Goal: Task Accomplishment & Management: Manage account settings

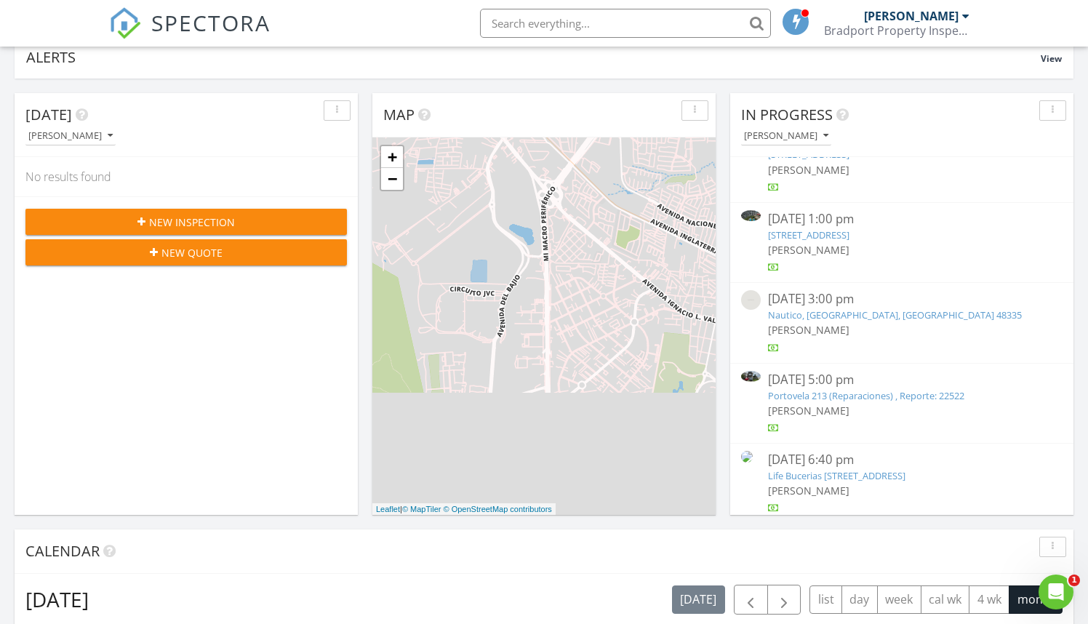
scroll to position [118, 0]
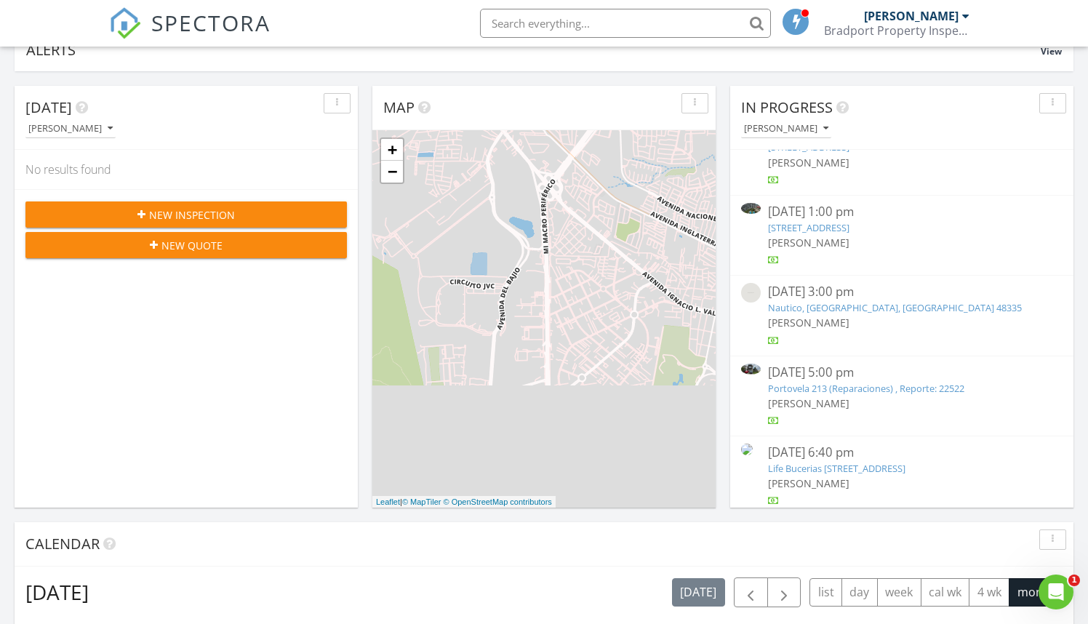
click at [832, 382] on link "Portovela 213 (Reparaciones) , Reporte: 22522" at bounding box center [866, 388] width 196 height 13
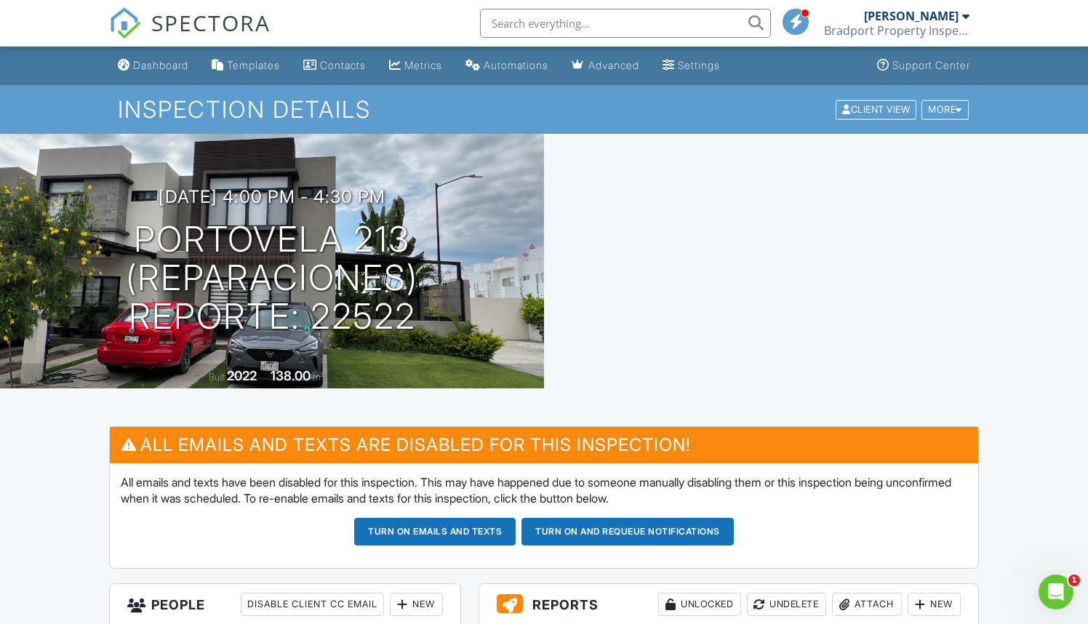
scroll to position [7, 0]
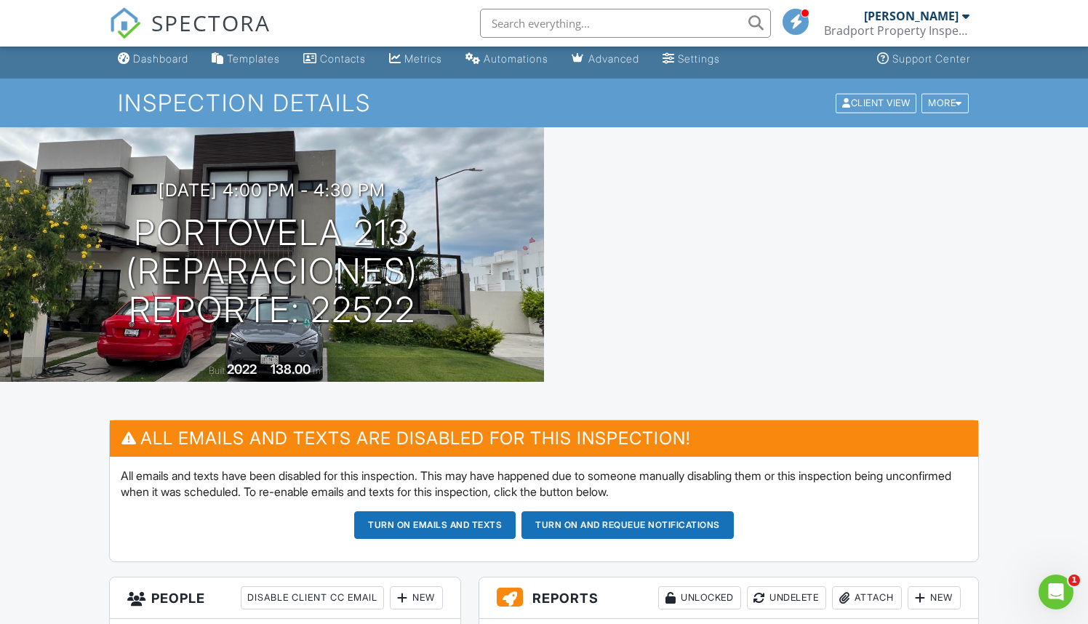
click at [449, 520] on button "Turn on emails and texts" at bounding box center [434, 525] width 161 height 28
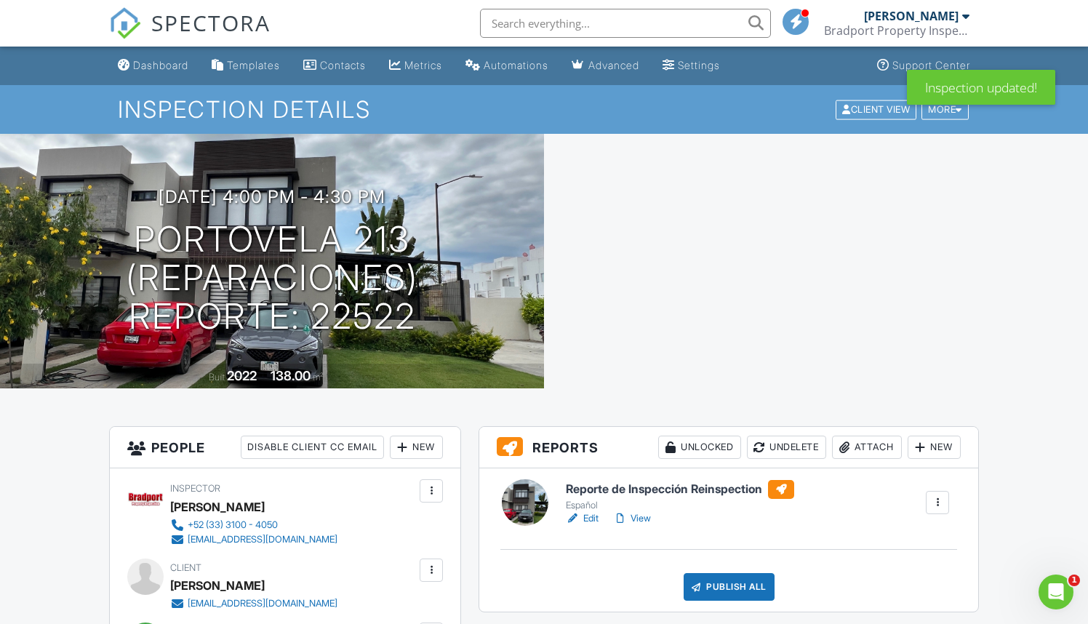
click at [658, 489] on h6 "Reporte de Inspección Reinspection" at bounding box center [680, 489] width 228 height 19
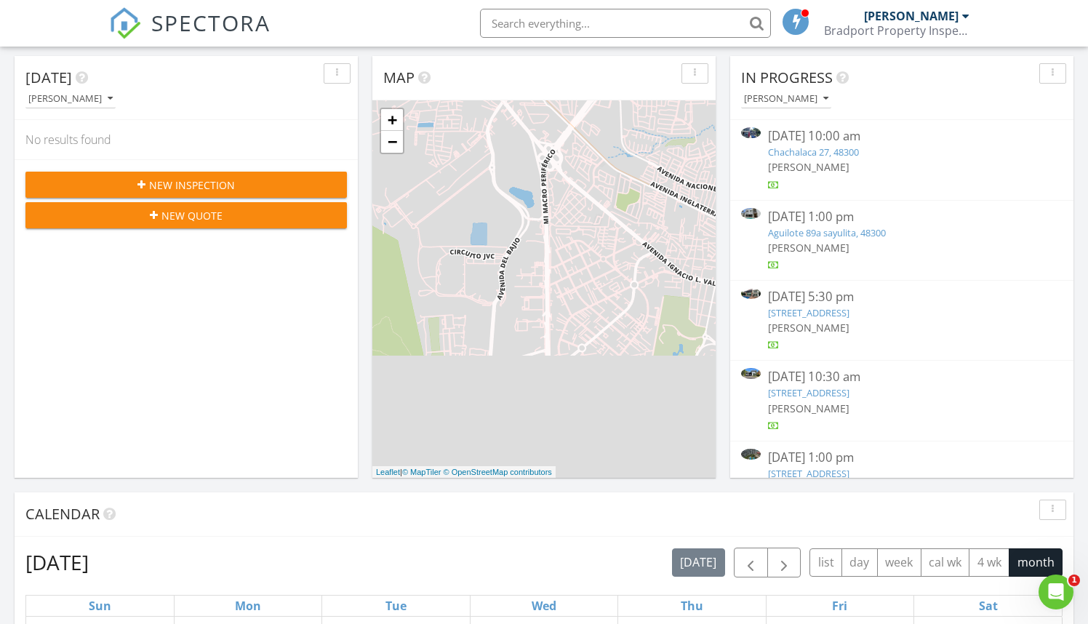
click at [803, 152] on link "Chachalaca 27, 48300" at bounding box center [813, 151] width 91 height 13
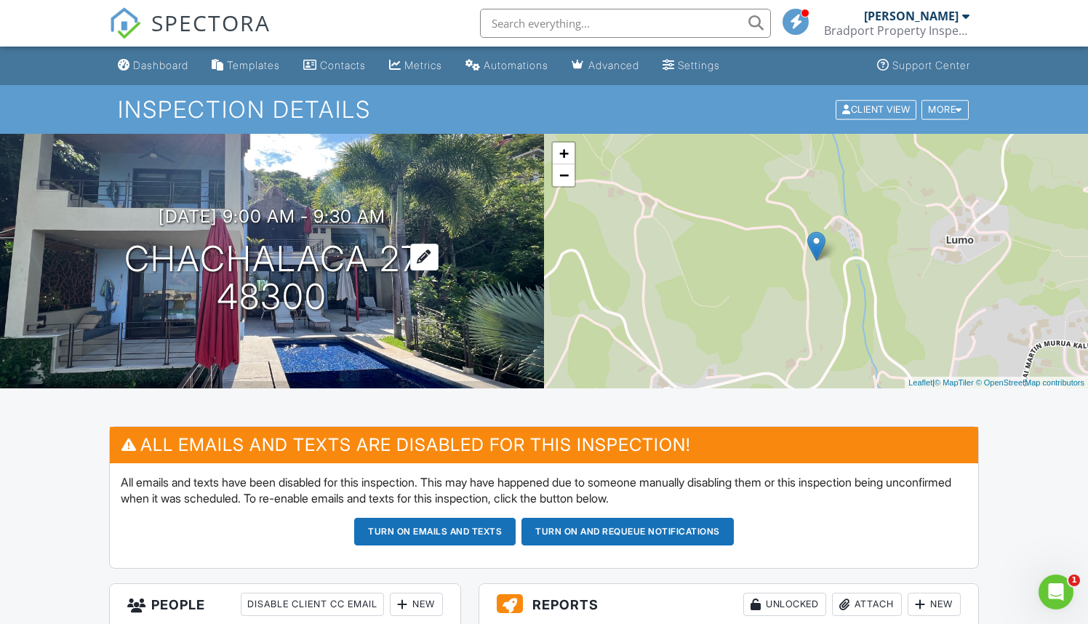
click at [363, 255] on h1 "Chachalaca 27 48300" at bounding box center [272, 278] width 296 height 77
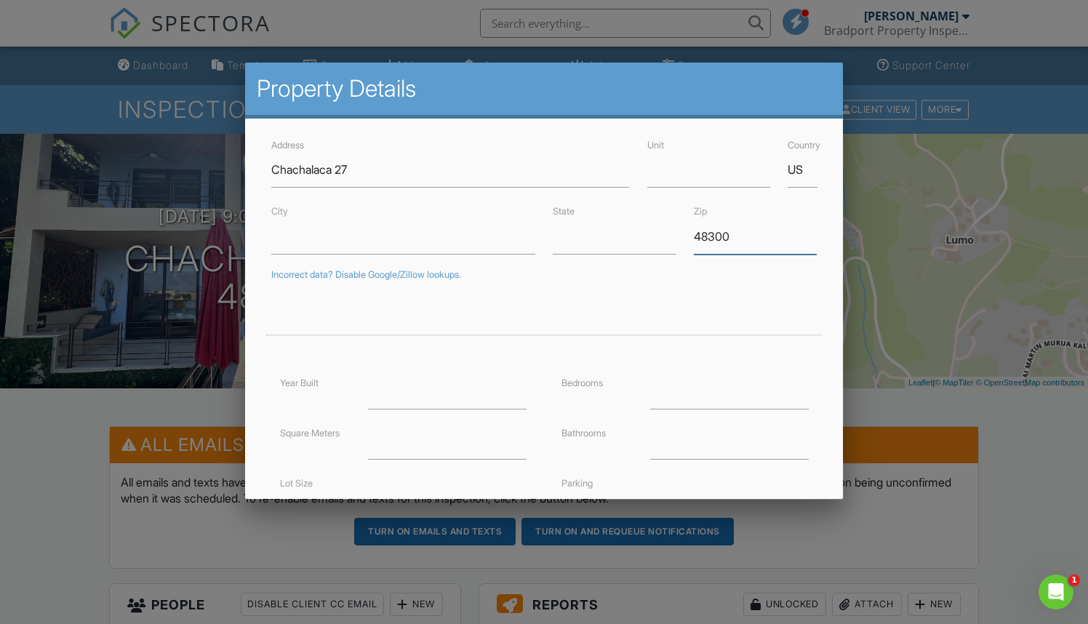
drag, startPoint x: 752, startPoint y: 236, endPoint x: 664, endPoint y: 236, distance: 88.0
type input "22519"
drag, startPoint x: 812, startPoint y: 168, endPoint x: 766, endPoint y: 172, distance: 46.0
click at [766, 172] on div "Address Chachalaca 27 Unit Country US" at bounding box center [543, 162] width 563 height 52
type input "[GEOGRAPHIC_DATA]"
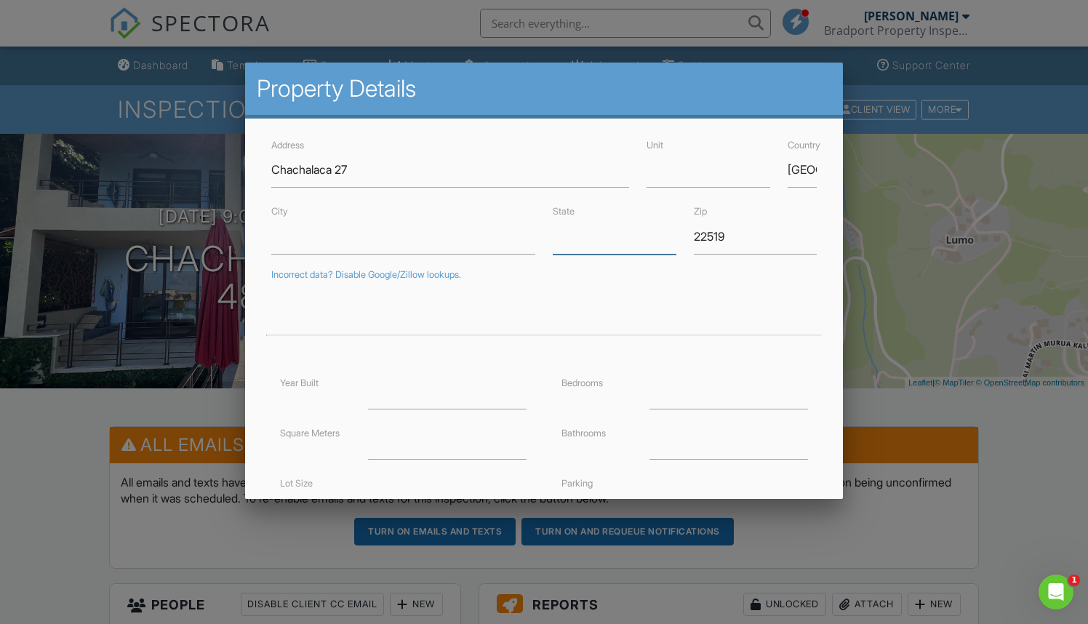
scroll to position [4, 0]
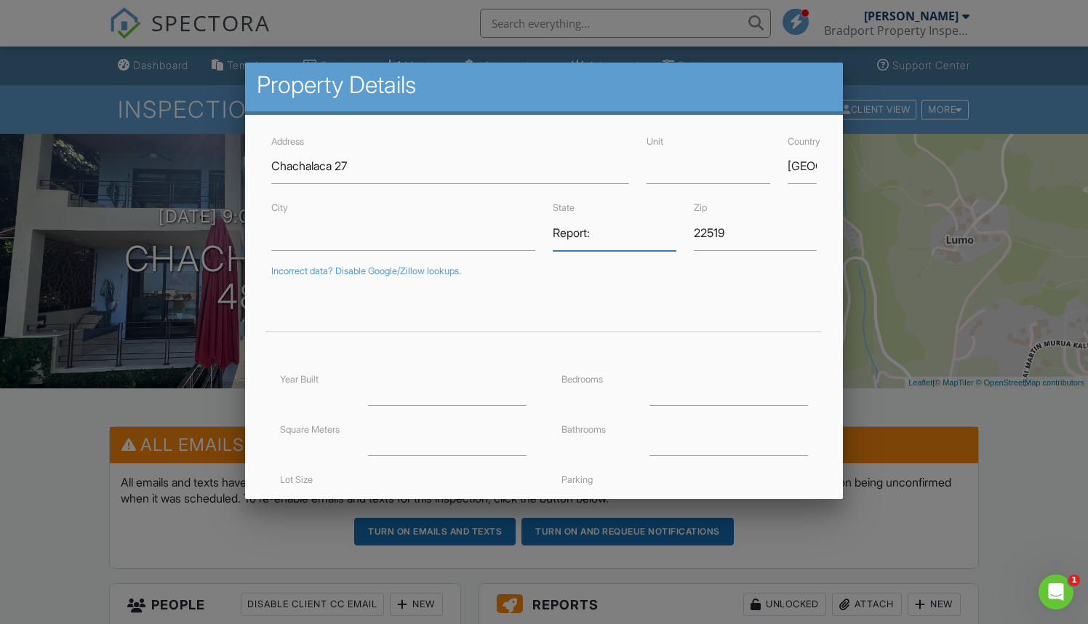
type input "Report:"
drag, startPoint x: 373, startPoint y: 161, endPoint x: 249, endPoint y: 169, distance: 124.5
click at [249, 169] on div "Address Chachalaca 27 Unit Country mexico City State Report: Zip 22519 Incorrec…" at bounding box center [544, 417] width 598 height 604
type input "Casa Colorin"
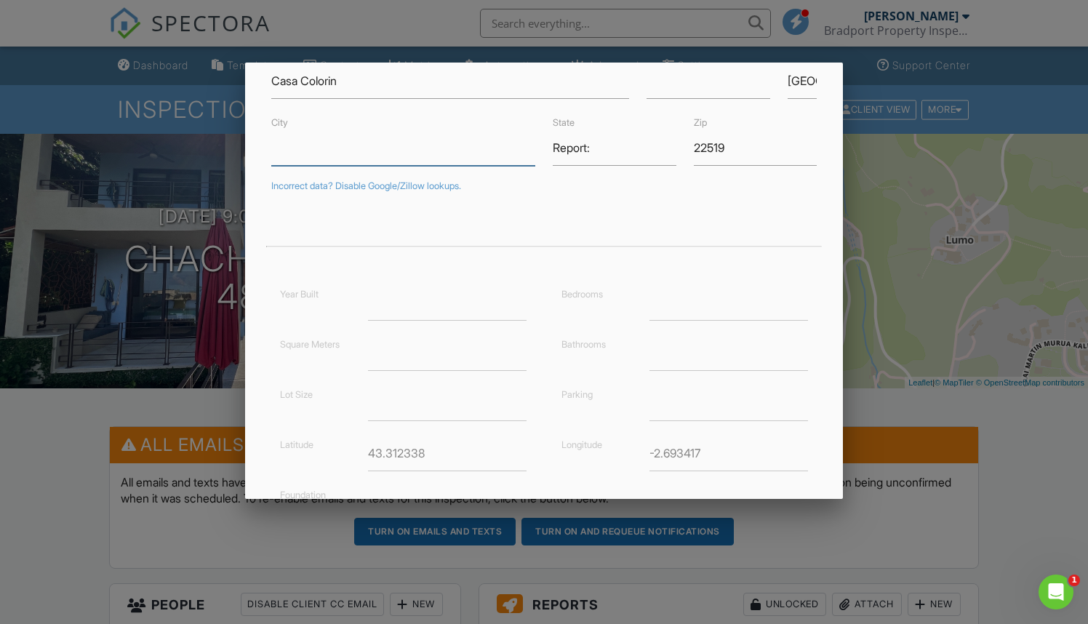
scroll to position [165, 0]
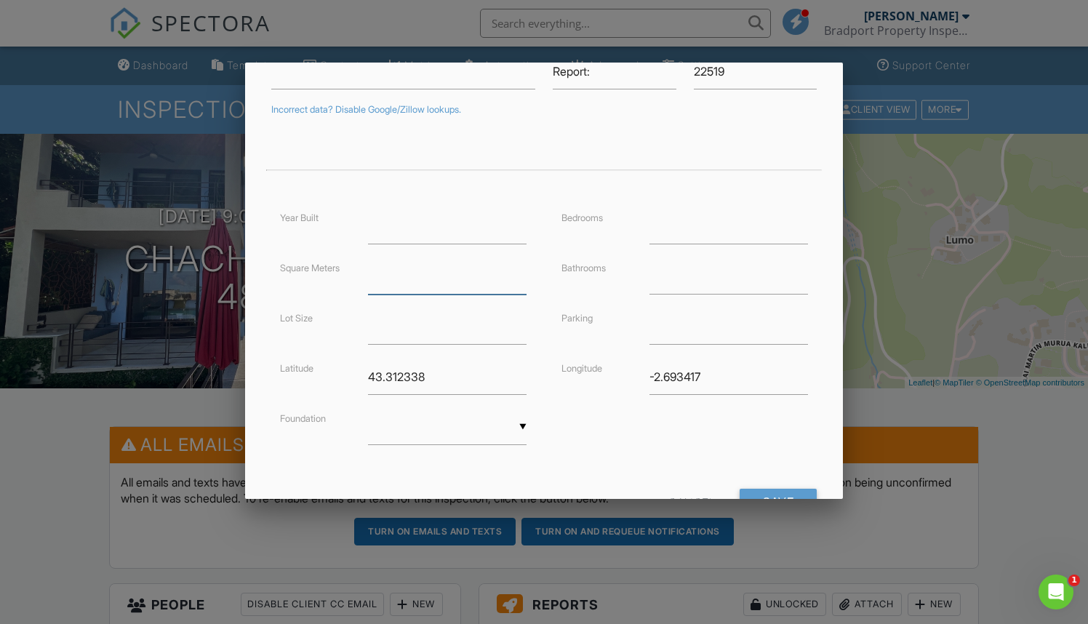
click at [402, 281] on input "number" at bounding box center [447, 277] width 158 height 36
type input "371"
click at [477, 382] on input "43.312338" at bounding box center [447, 377] width 158 height 36
drag, startPoint x: 446, startPoint y: 377, endPoint x: 347, endPoint y: 379, distance: 98.9
click at [347, 379] on div "Latitude 43.312338" at bounding box center [403, 377] width 264 height 36
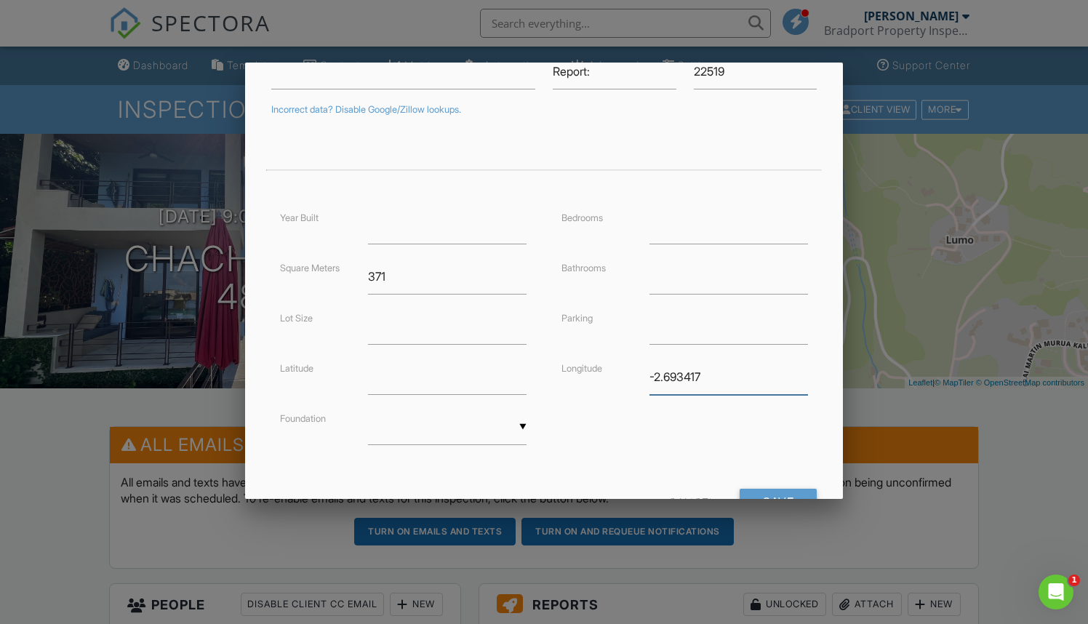
drag, startPoint x: 678, startPoint y: 377, endPoint x: 589, endPoint y: 379, distance: 89.4
click at [589, 379] on div "Longitude -2.693417" at bounding box center [684, 377] width 264 height 36
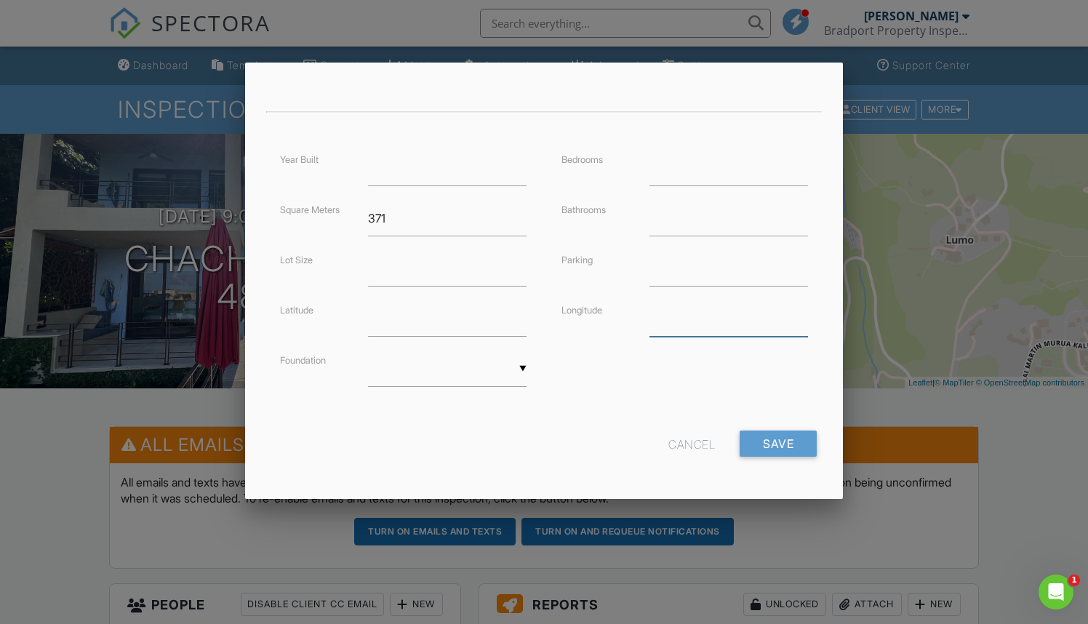
scroll to position [222, 0]
click at [779, 441] on input "Save" at bounding box center [777, 444] width 77 height 26
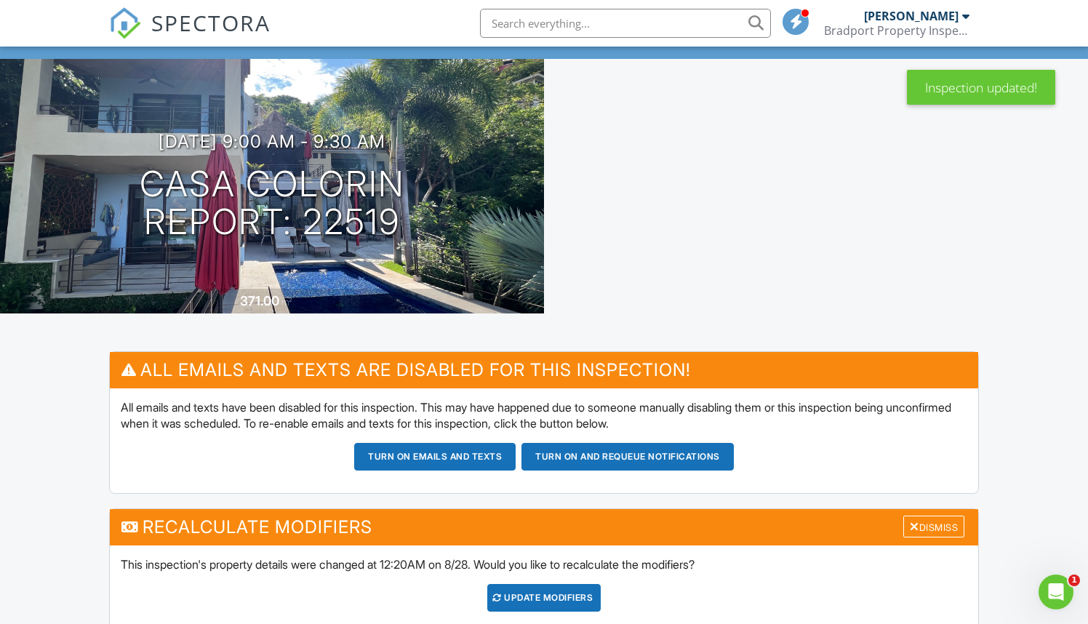
scroll to position [125, 0]
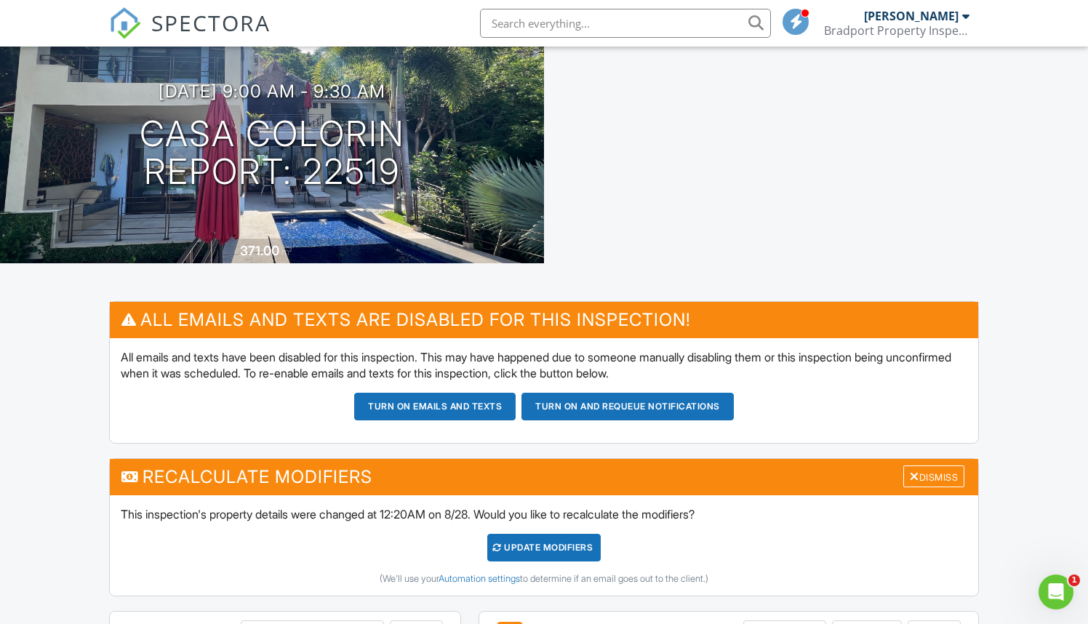
click at [469, 410] on button "Turn on emails and texts" at bounding box center [434, 407] width 161 height 28
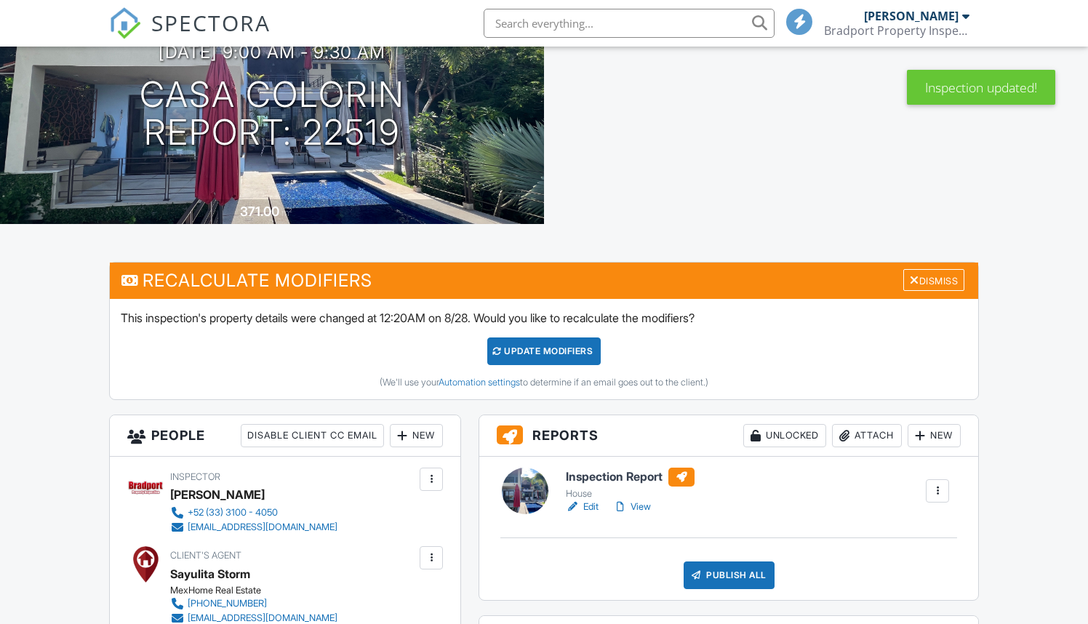
scroll to position [187, 0]
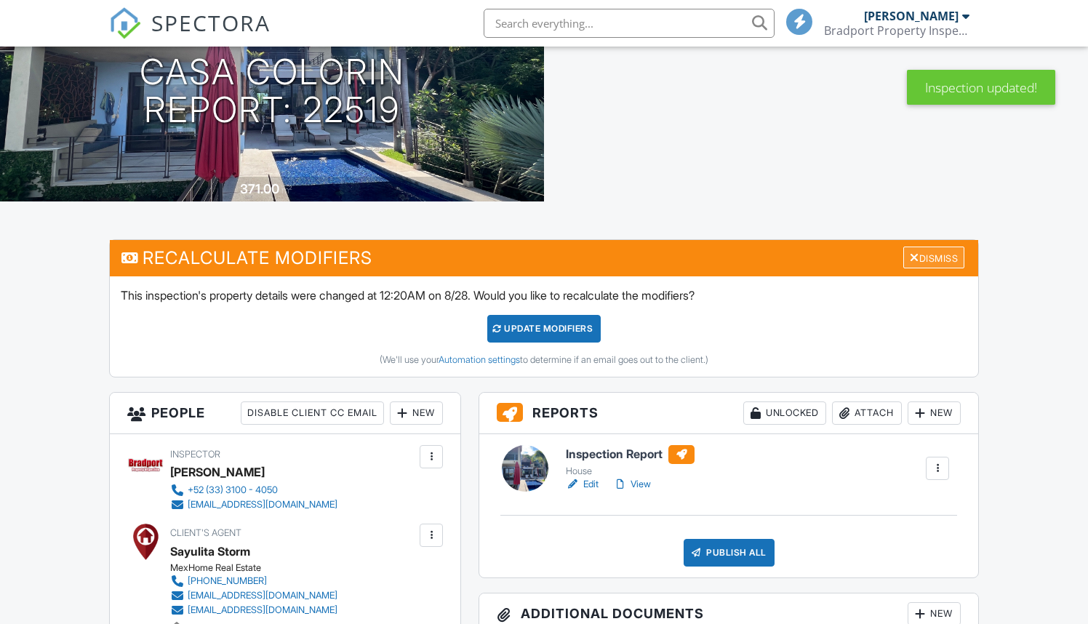
click at [916, 256] on div "Dismiss" at bounding box center [933, 257] width 61 height 23
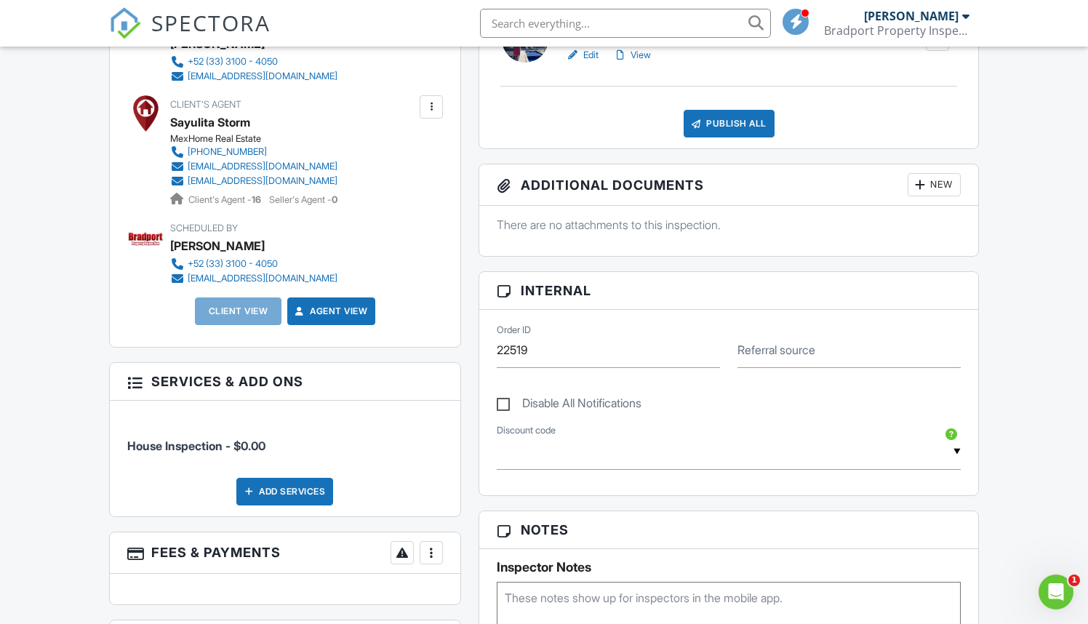
scroll to position [478, 0]
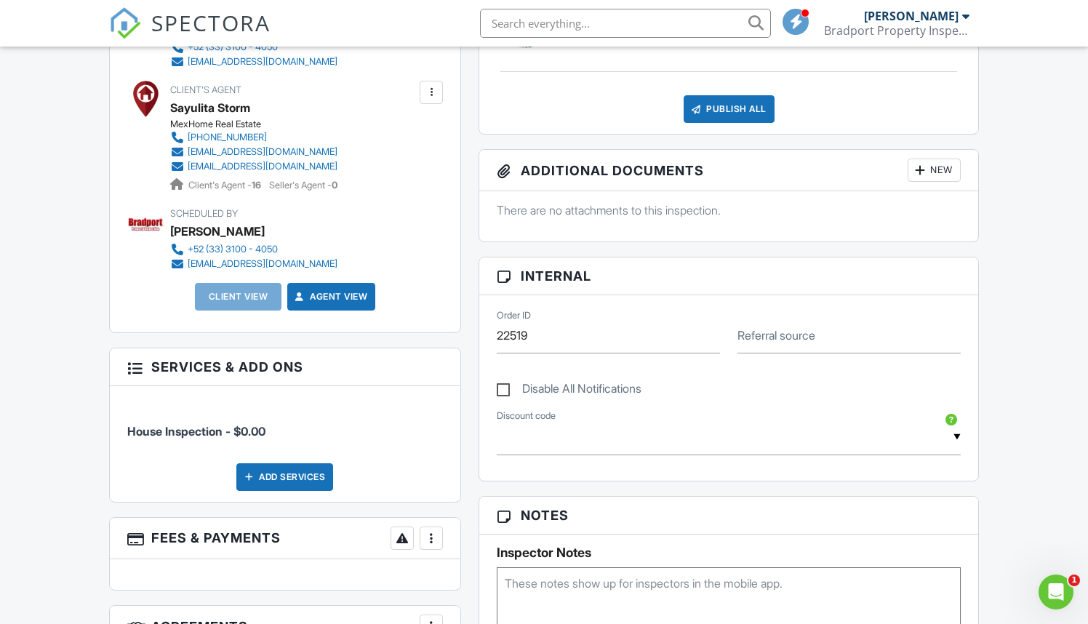
click at [302, 478] on div "Add Services" at bounding box center [284, 477] width 97 height 28
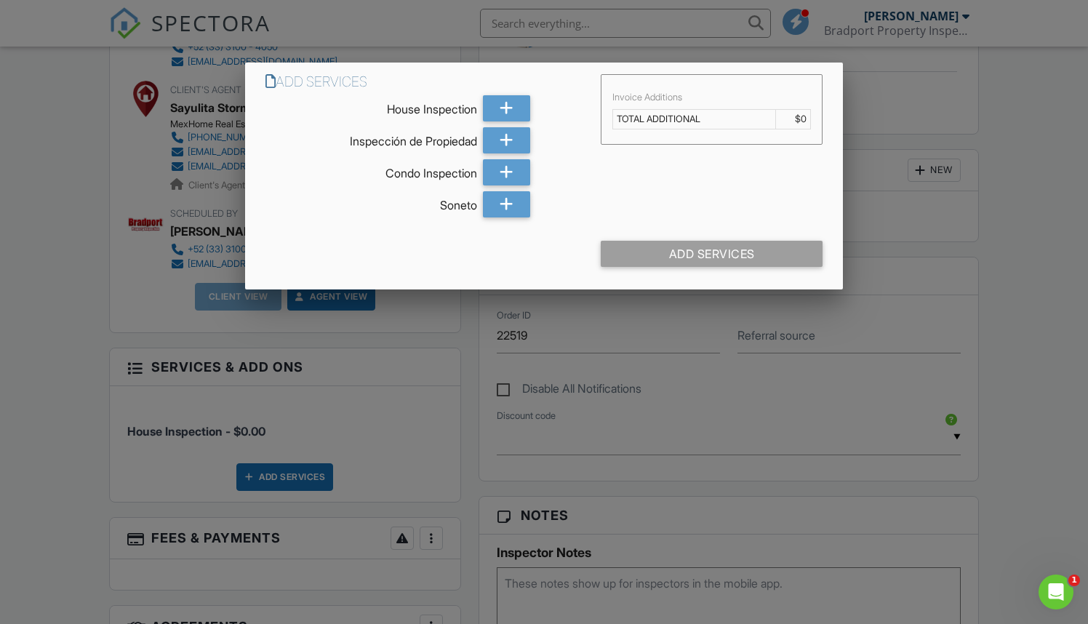
click at [446, 386] on div at bounding box center [544, 317] width 1088 height 780
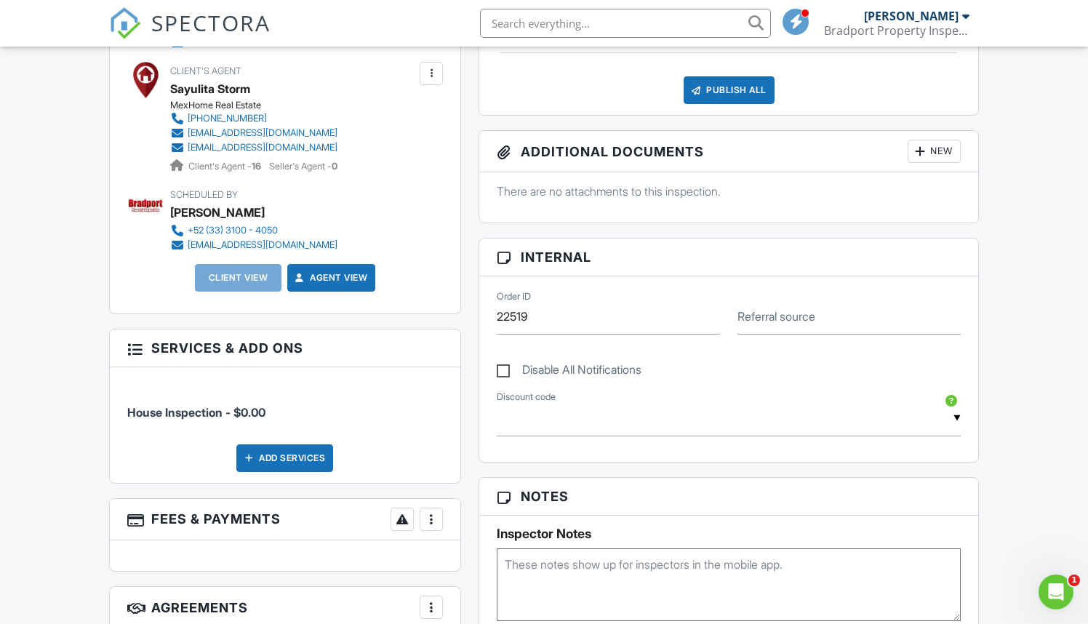
scroll to position [505, 0]
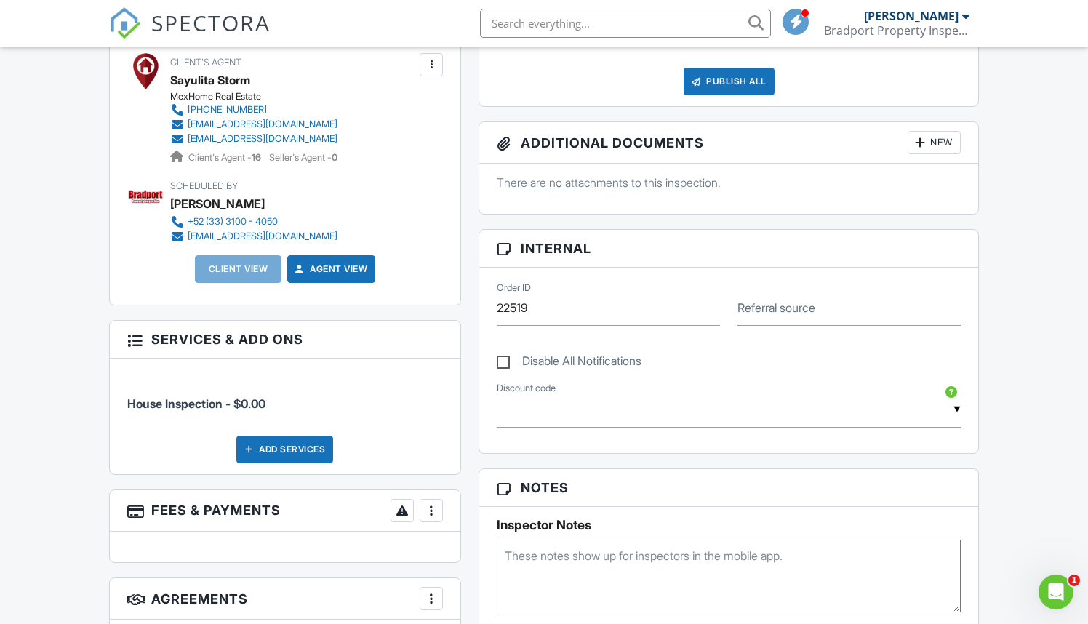
click at [431, 507] on div at bounding box center [431, 510] width 15 height 15
click at [489, 548] on li "Edit Fees & Payments" at bounding box center [504, 554] width 152 height 36
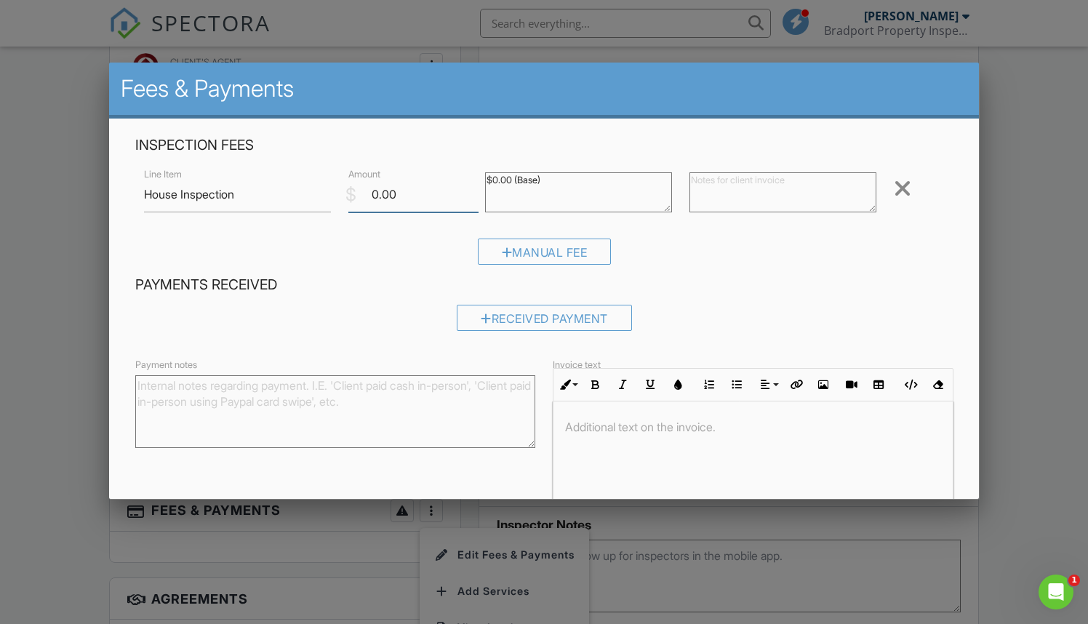
drag, startPoint x: 414, startPoint y: 195, endPoint x: 338, endPoint y: 198, distance: 75.7
click at [339, 198] on div "Line Item House Inspection $ Amount 0.00 $0.00 (Base) Remove" at bounding box center [544, 194] width 818 height 58
type input "446"
click at [923, 536] on input "Save" at bounding box center [922, 538] width 77 height 26
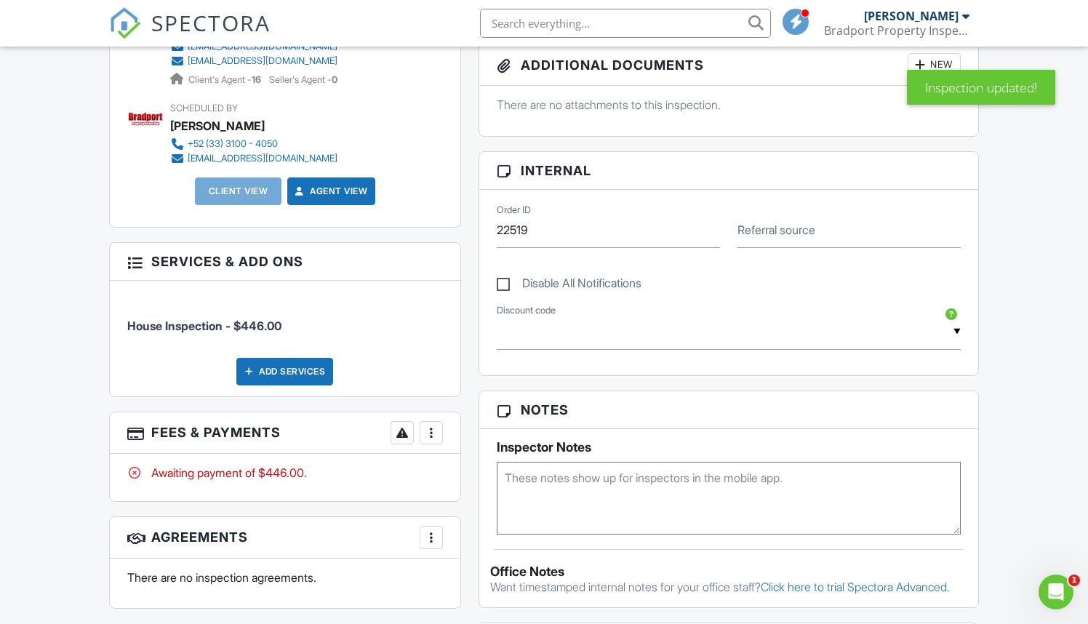
click at [438, 432] on div at bounding box center [431, 432] width 15 height 15
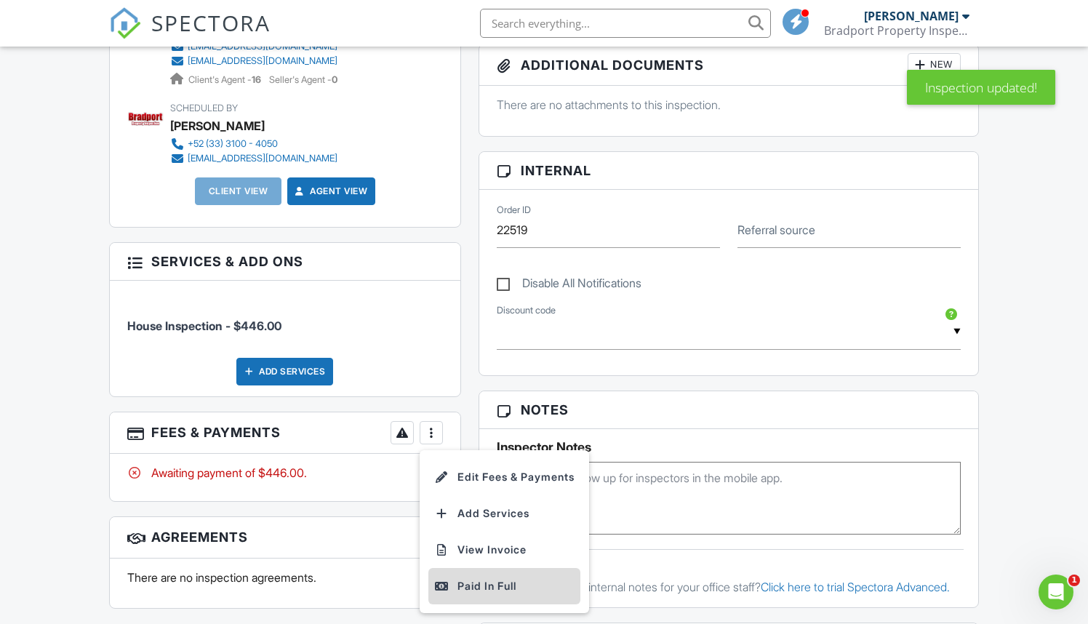
click at [483, 580] on div "Paid In Full" at bounding box center [504, 585] width 140 height 17
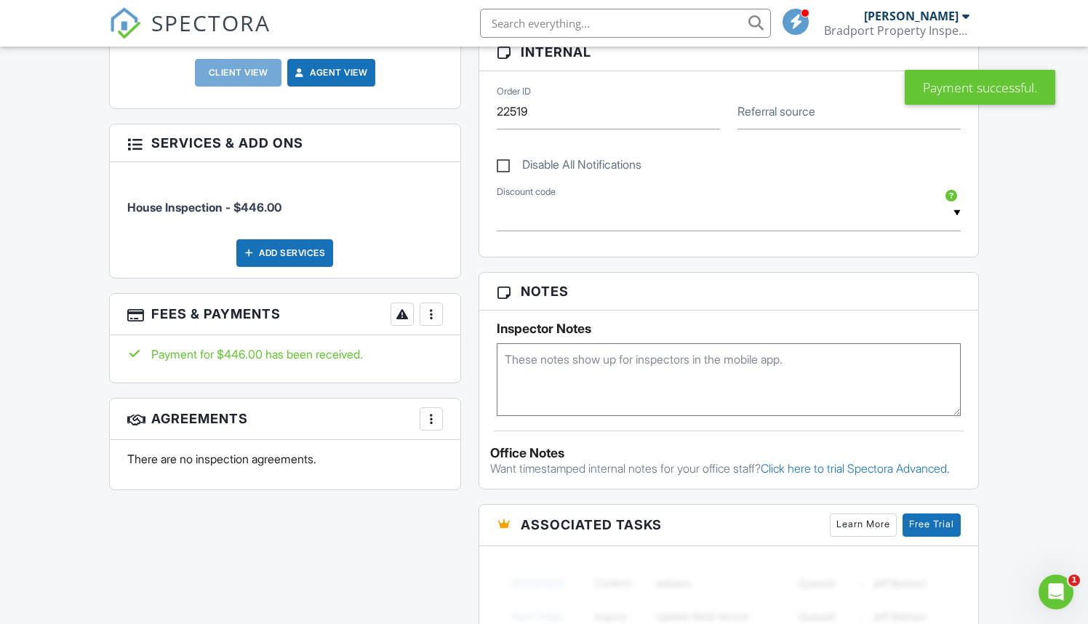
scroll to position [717, 0]
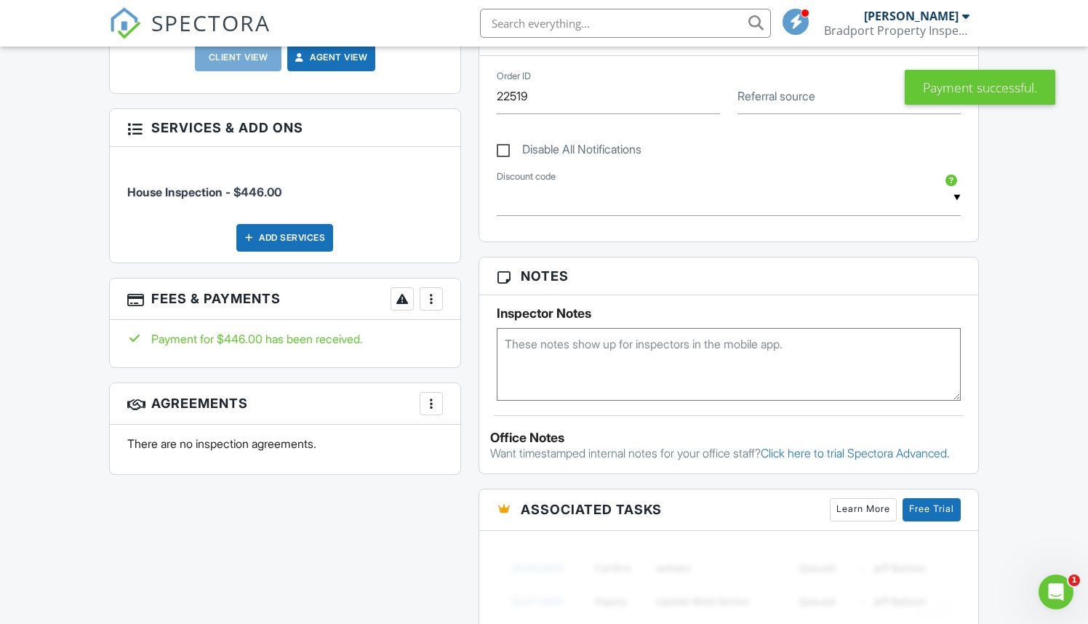
click at [539, 339] on textarea at bounding box center [729, 364] width 464 height 73
type textarea "Zelle"
click at [419, 519] on div "All emails and texts are disabled for this inspection! All emails and texts hav…" at bounding box center [544, 297] width 888 height 1177
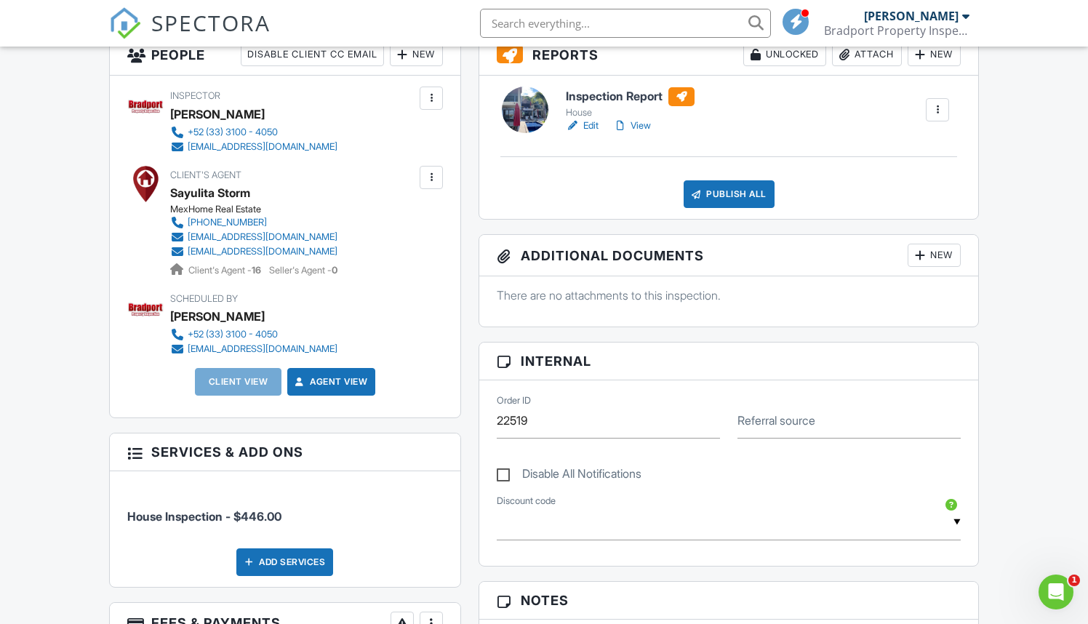
scroll to position [374, 0]
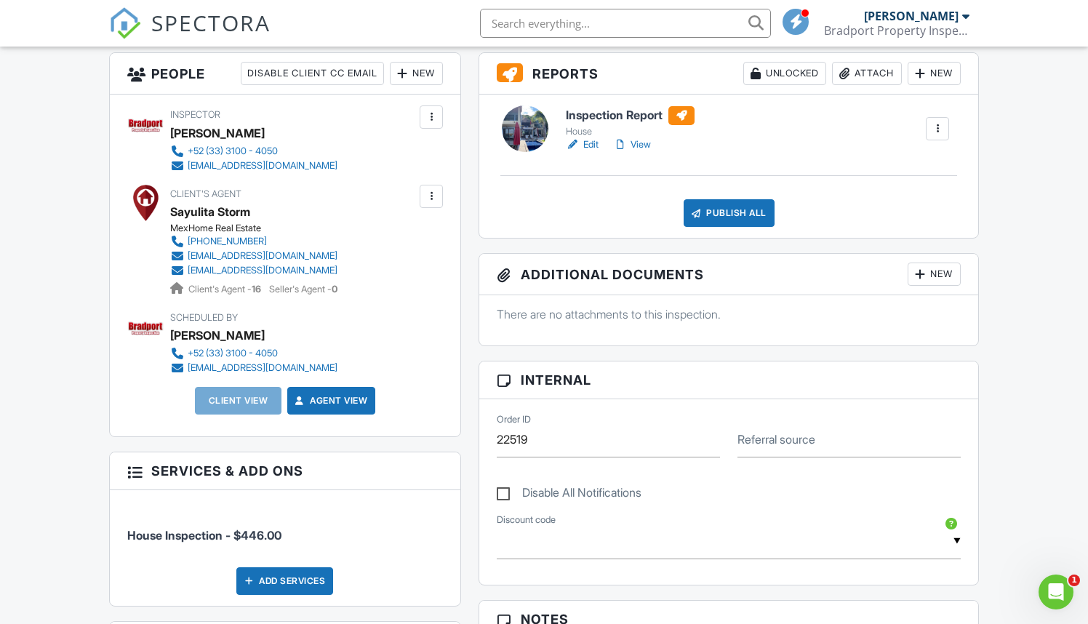
click at [418, 76] on div "New" at bounding box center [416, 73] width 53 height 23
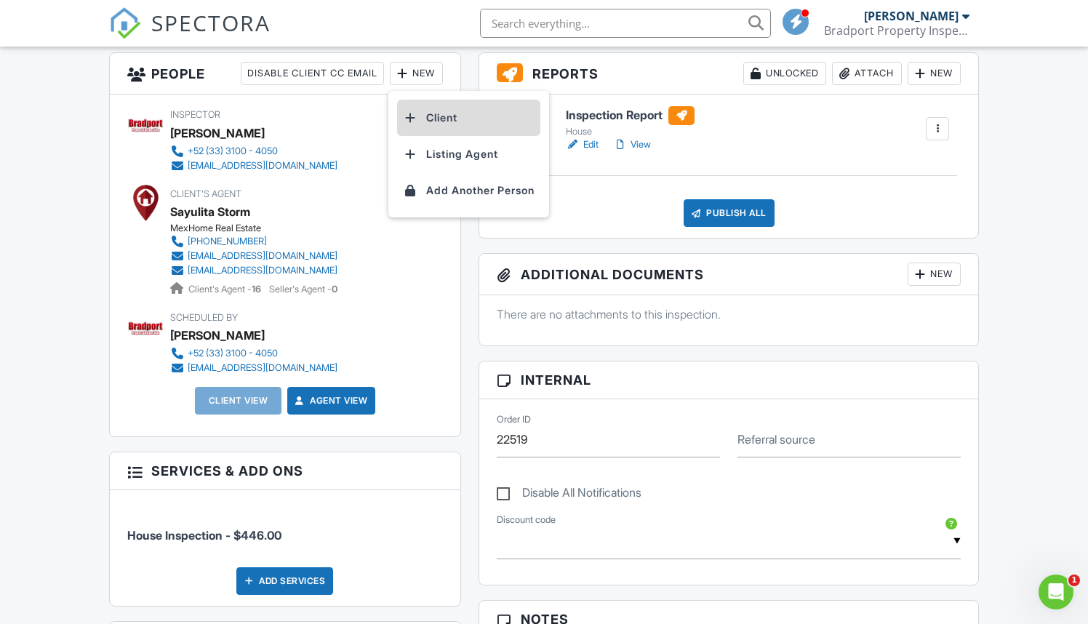
click at [440, 116] on li "Client" at bounding box center [468, 118] width 143 height 36
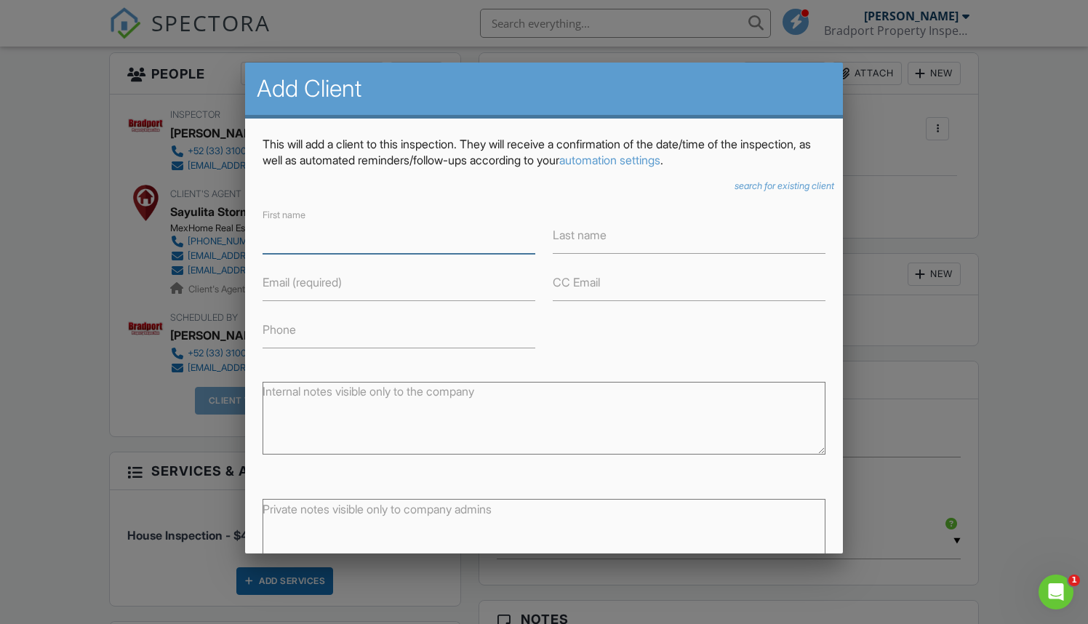
paste input "[PERSON_NAME] and [PERSON_NAME]"
type input "[PERSON_NAME] and [PERSON_NAME]"
click at [335, 282] on label "Email (required)" at bounding box center [301, 282] width 79 height 16
click at [335, 282] on input "Email (required)" at bounding box center [398, 283] width 273 height 36
click at [494, 102] on h2 "Add Client" at bounding box center [544, 88] width 575 height 29
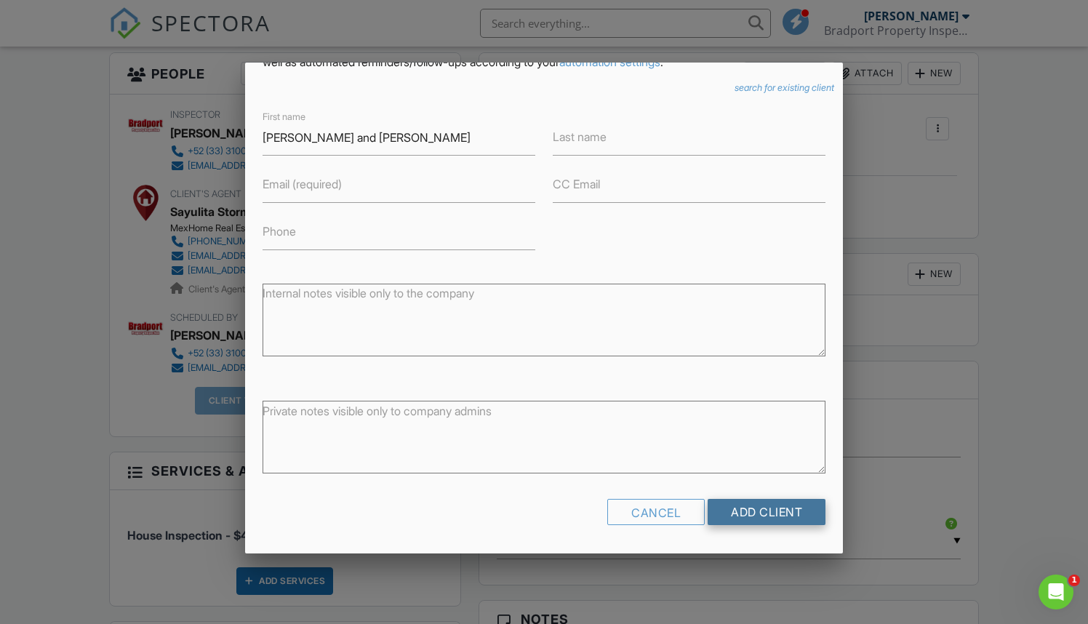
scroll to position [97, 0]
click at [779, 505] on input "Add Client" at bounding box center [766, 512] width 118 height 26
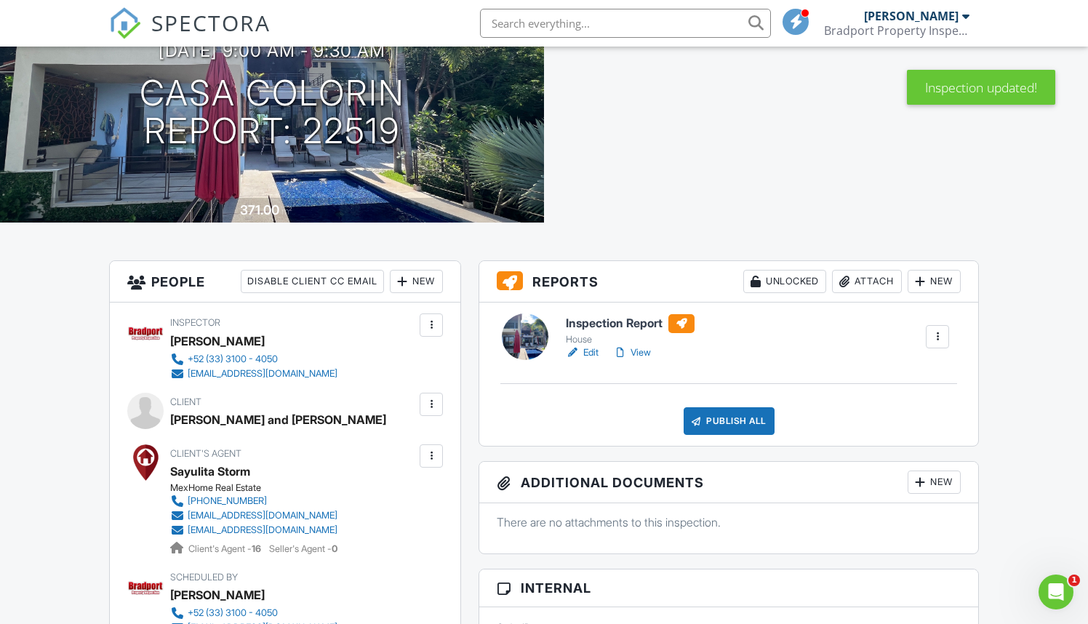
scroll to position [159, 0]
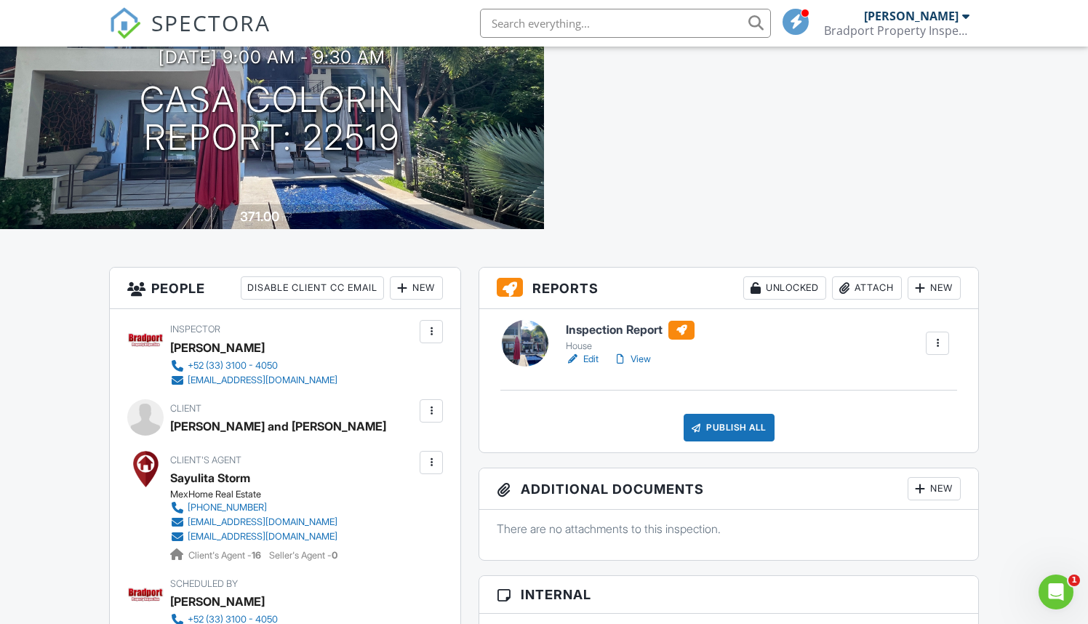
click at [439, 413] on div at bounding box center [430, 410] width 23 height 23
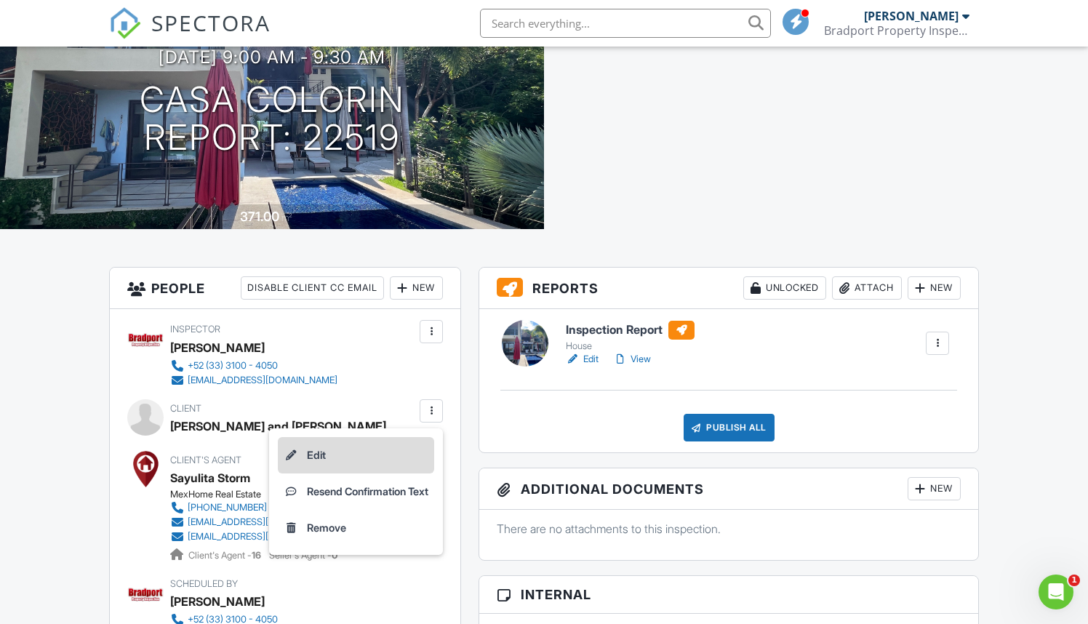
click at [311, 453] on li "Edit" at bounding box center [356, 455] width 156 height 36
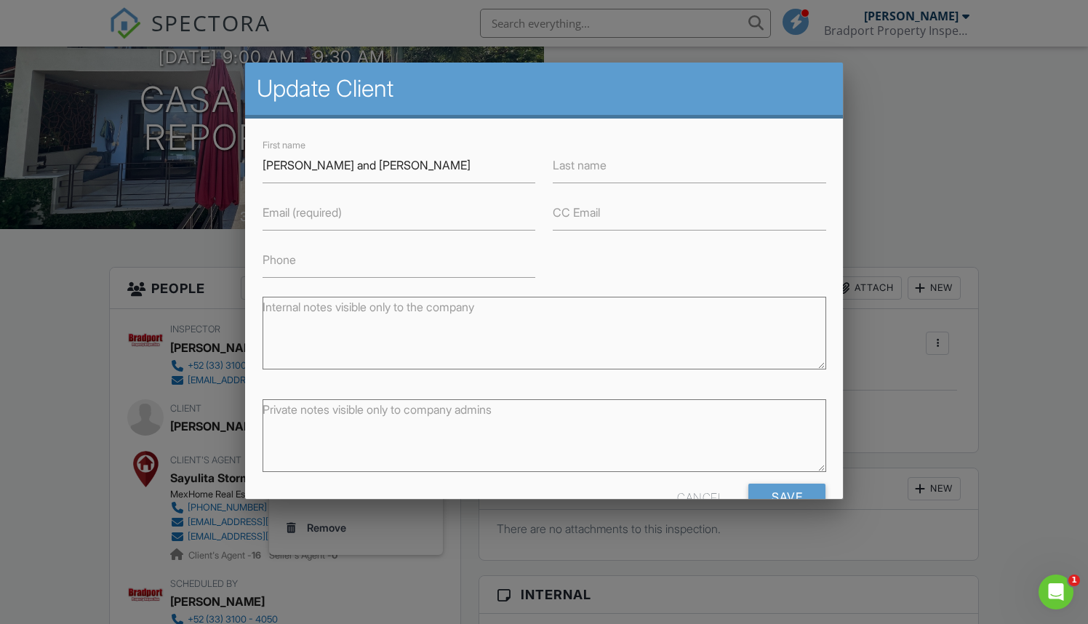
click at [292, 211] on label "Email (required)" at bounding box center [301, 212] width 79 height 16
click at [292, 211] on input "Email (required)" at bounding box center [398, 213] width 273 height 36
paste input "kim@sepiafilms.com"
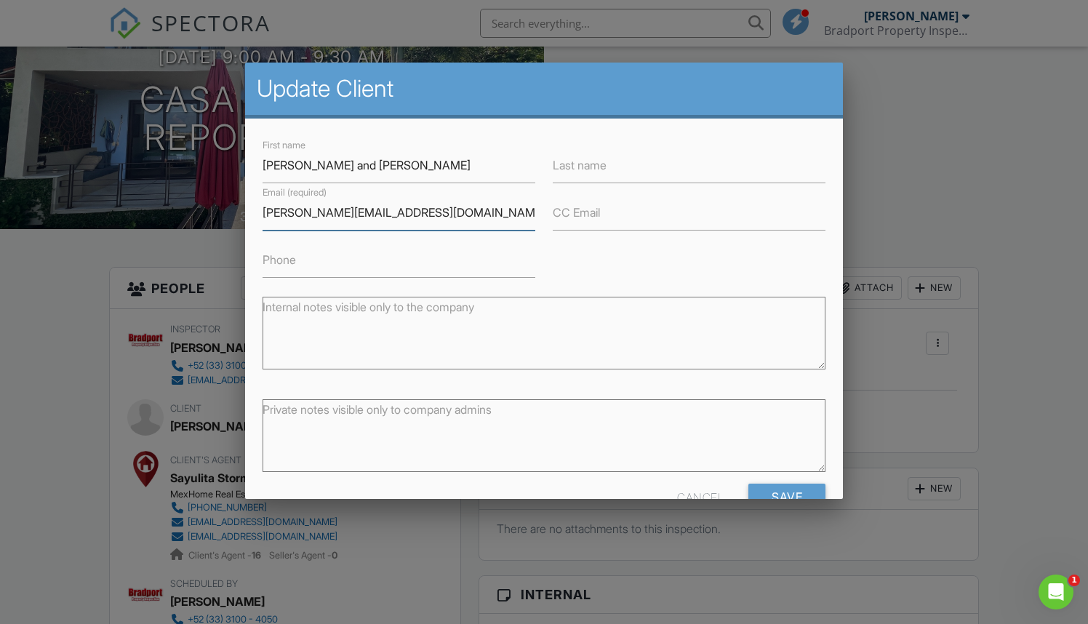
type input "kim@sepiafilms.com"
click at [587, 217] on label "CC Email" at bounding box center [575, 212] width 47 height 16
click at [587, 217] on input "CC Email" at bounding box center [688, 213] width 273 height 36
paste input "[PERSON_NAME][EMAIL_ADDRESS][DOMAIN_NAME]"
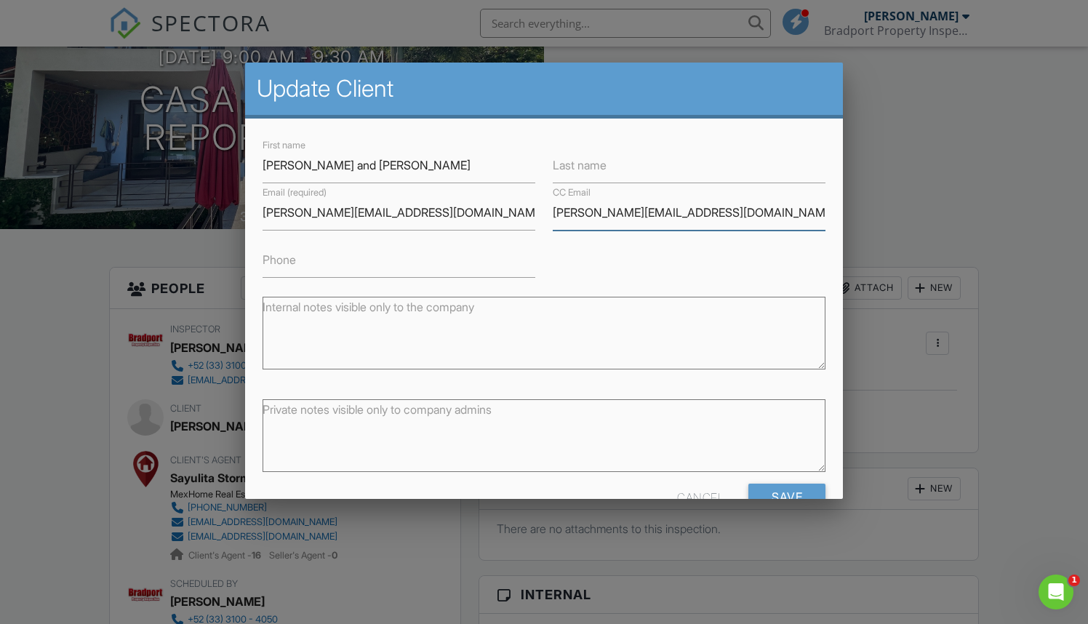
type input "[PERSON_NAME][EMAIL_ADDRESS][DOMAIN_NAME]"
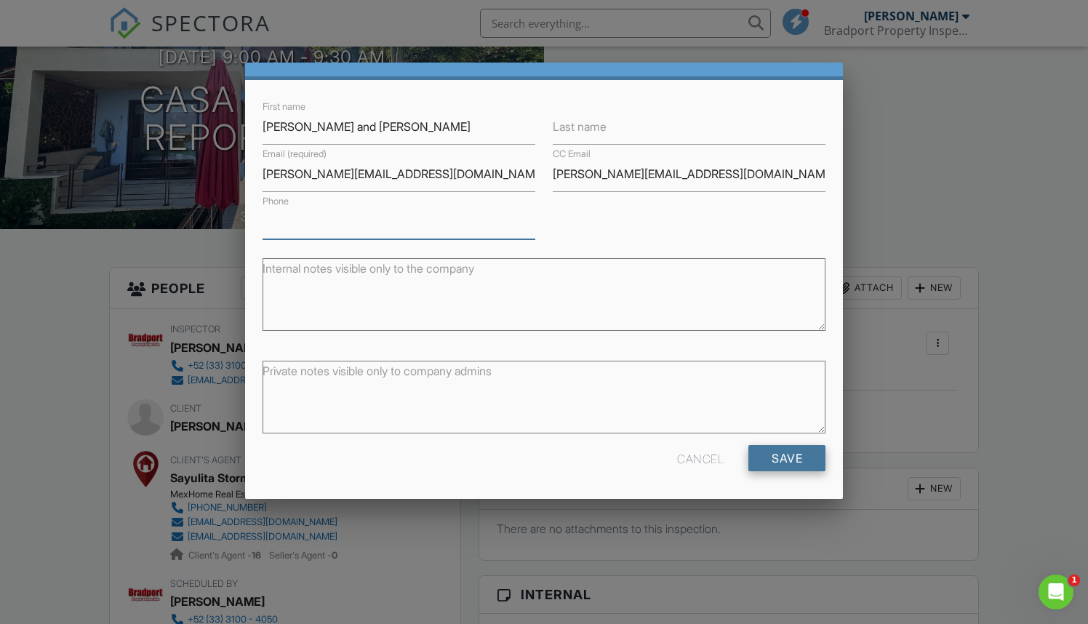
scroll to position [38, 0]
click at [791, 457] on input "Save" at bounding box center [786, 459] width 77 height 26
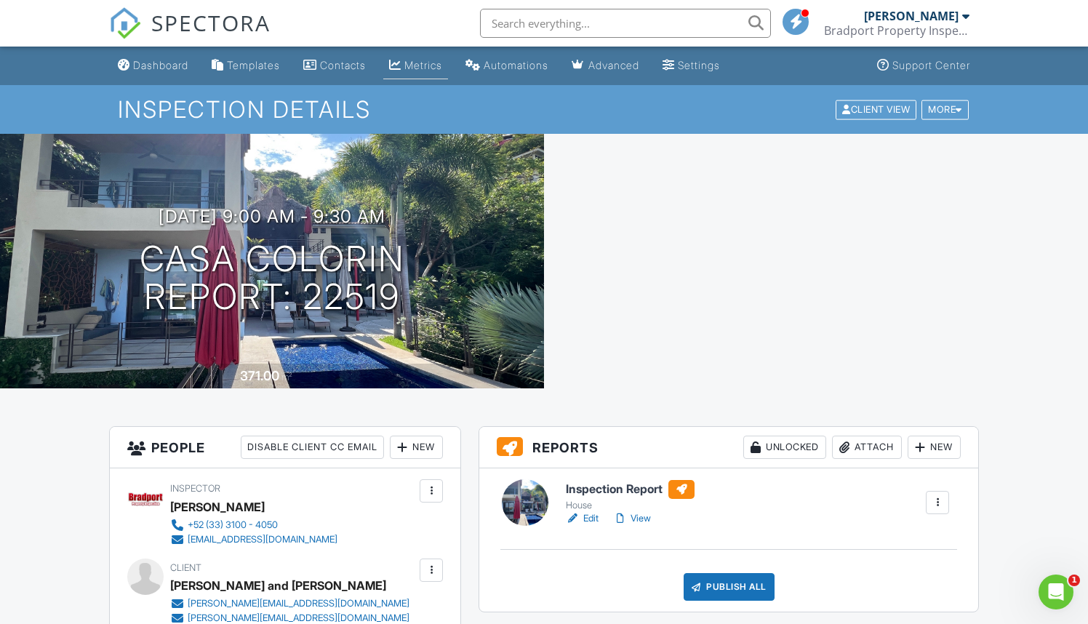
click at [429, 65] on div "Metrics" at bounding box center [423, 65] width 38 height 12
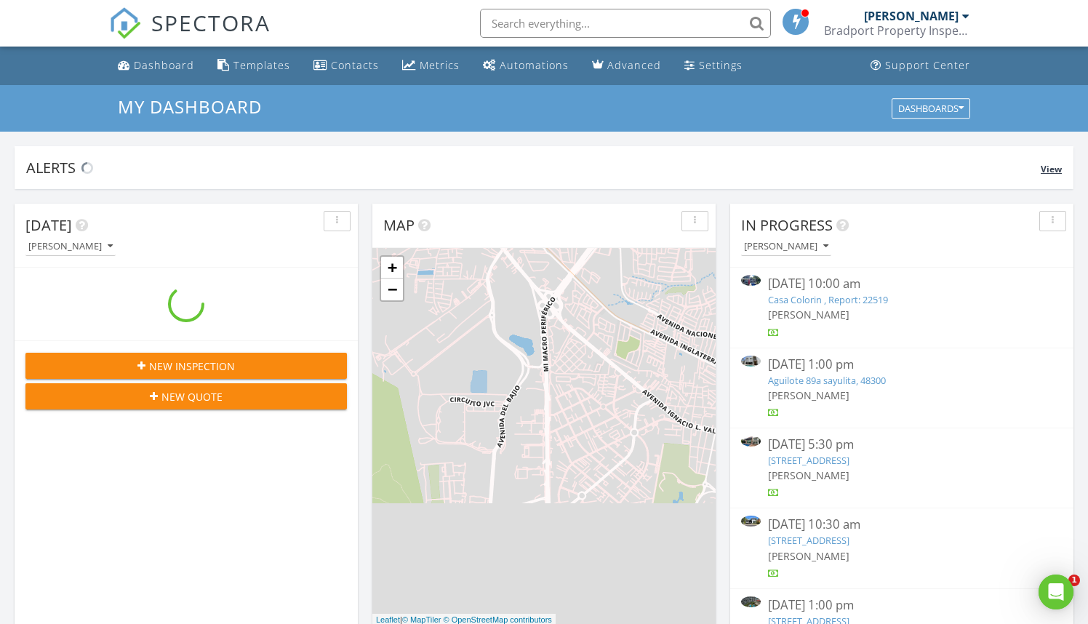
scroll to position [1324, 1088]
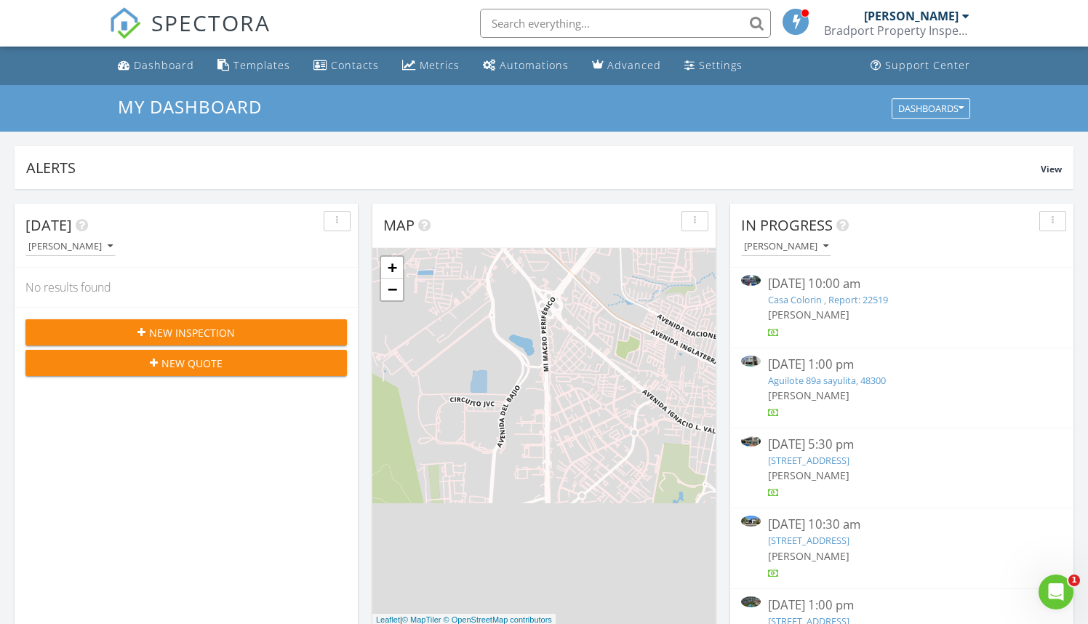
click at [829, 298] on link "Casa Colorin , Report: 22519" at bounding box center [828, 299] width 120 height 13
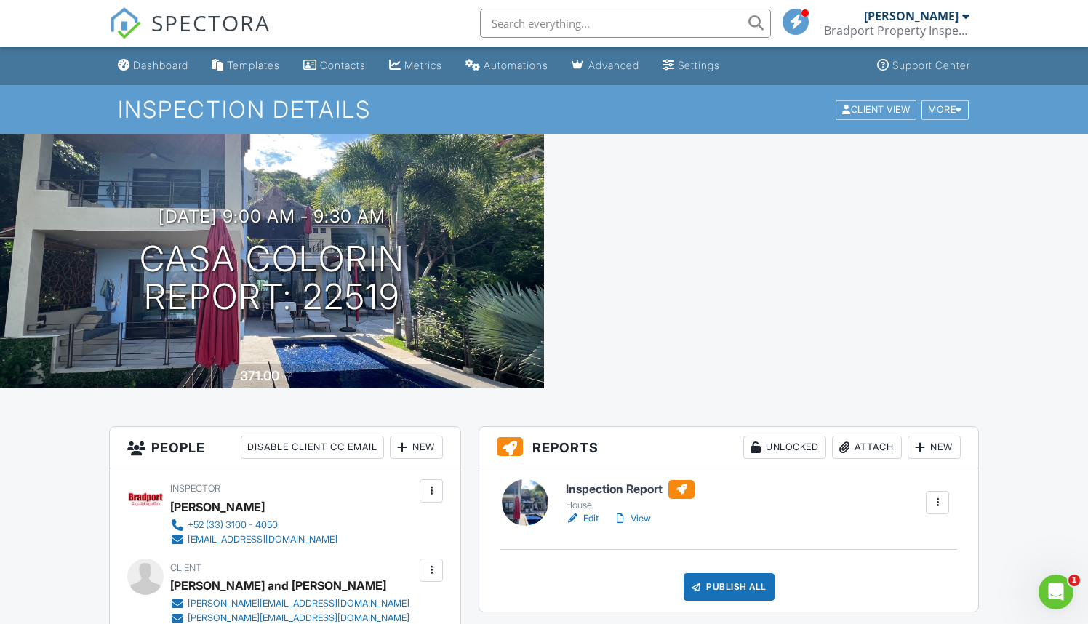
click at [637, 489] on h6 "Inspection Report" at bounding box center [630, 489] width 129 height 19
